Goal: Task Accomplishment & Management: Manage account settings

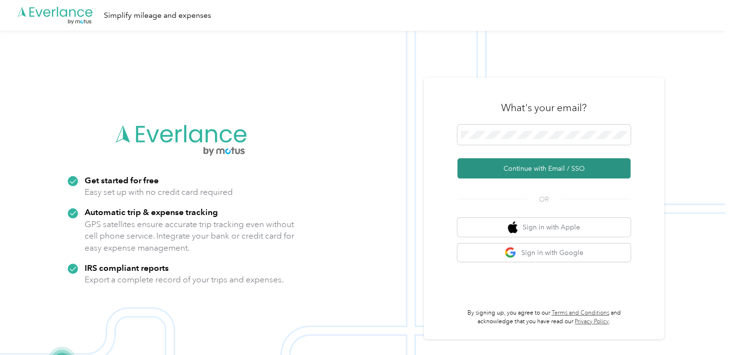
click at [428, 170] on button "Continue with Email / SSO" at bounding box center [543, 168] width 173 height 20
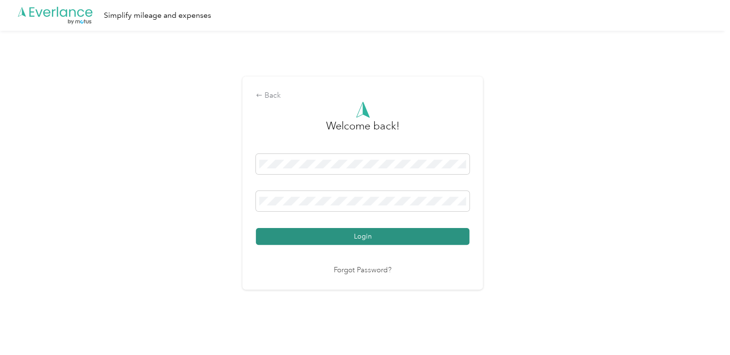
click at [331, 229] on button "Login" at bounding box center [362, 236] width 213 height 17
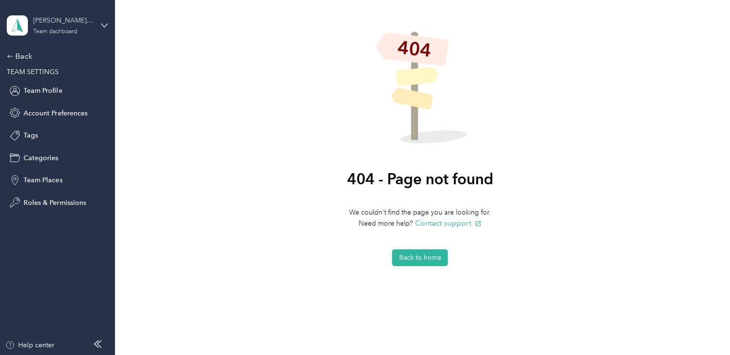
click at [58, 32] on div "Team dashboard" at bounding box center [55, 32] width 44 height 6
click at [62, 100] on div "Personal dashboard" at bounding box center [45, 97] width 61 height 10
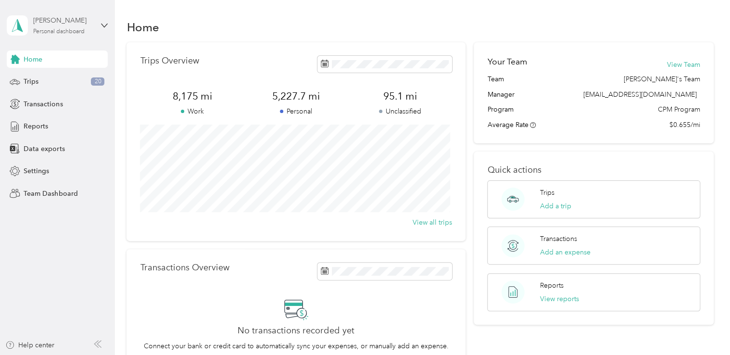
click at [62, 33] on div "Personal dashboard" at bounding box center [58, 32] width 51 height 6
click at [53, 83] on div "Team dashboard Personal dashboard Log out" at bounding box center [108, 96] width 189 height 61
click at [56, 32] on div "Personal dashboard" at bounding box center [58, 32] width 51 height 6
click at [43, 78] on div "Team dashboard" at bounding box center [40, 75] width 51 height 10
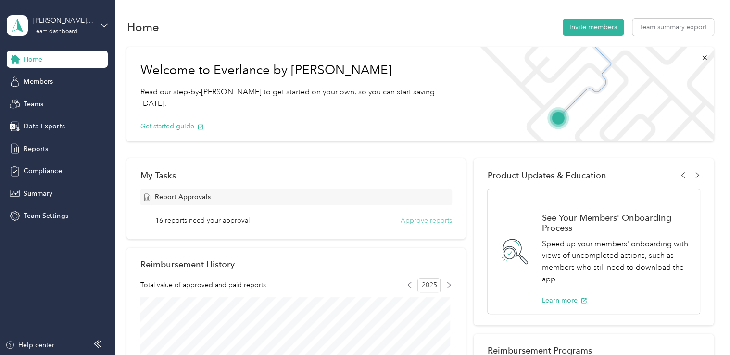
click at [420, 218] on button "Approve reports" at bounding box center [425, 220] width 51 height 10
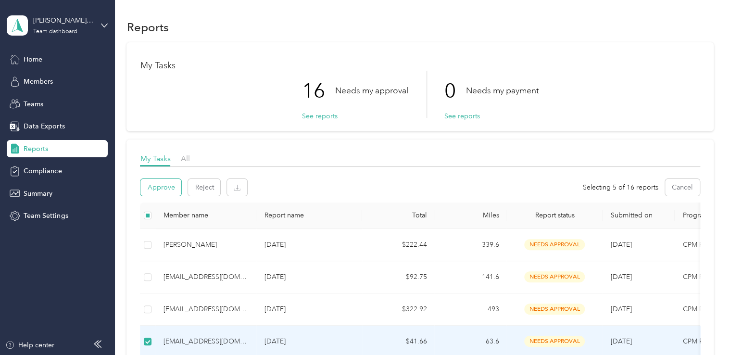
click at [158, 186] on button "Approve" at bounding box center [160, 187] width 41 height 17
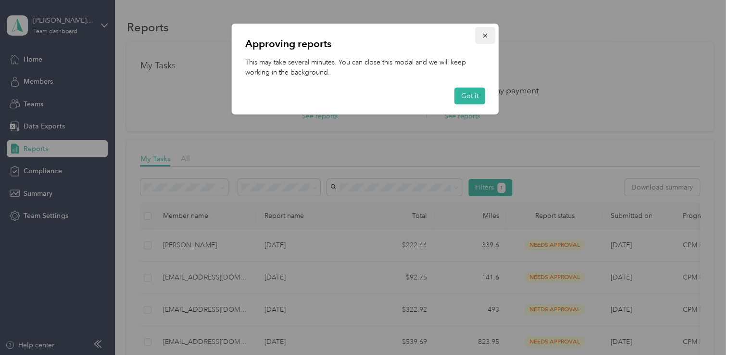
click at [428, 34] on icon "button" at bounding box center [485, 36] width 4 height 4
